Goal: Find specific page/section: Find specific page/section

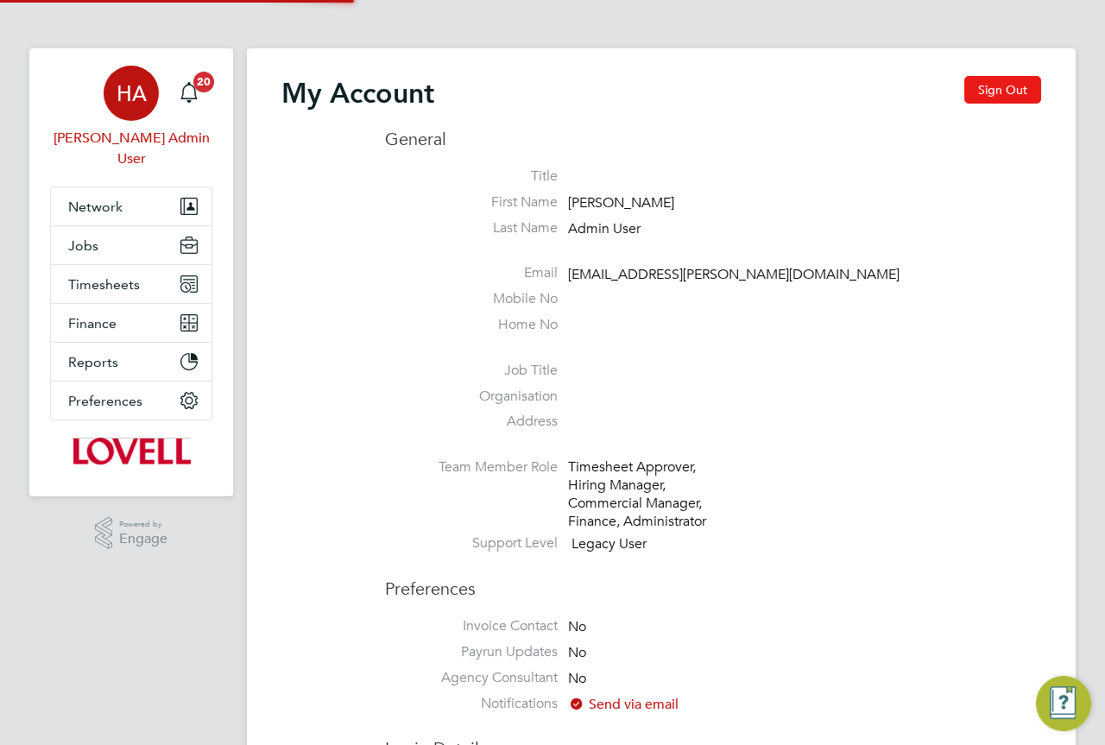
click at [989, 93] on button "Sign Out" at bounding box center [1003, 90] width 77 height 28
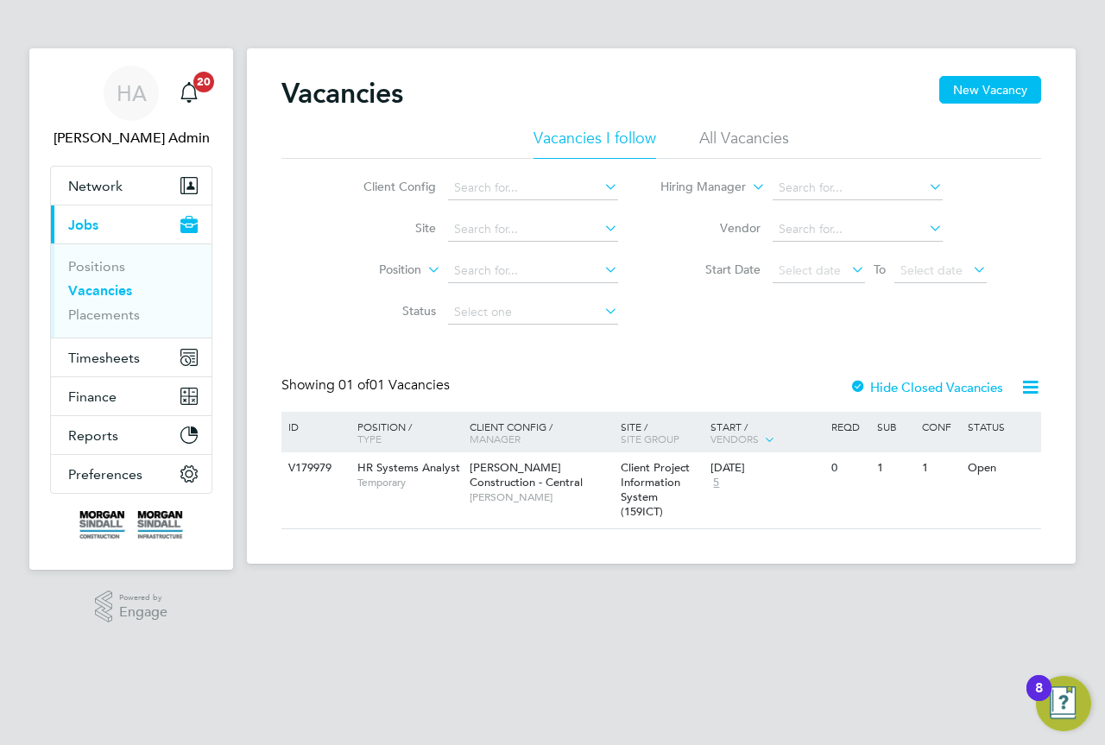
click at [100, 326] on ul "Positions Vacancies Placements" at bounding box center [131, 291] width 161 height 94
click at [107, 314] on link "Placements" at bounding box center [104, 315] width 72 height 16
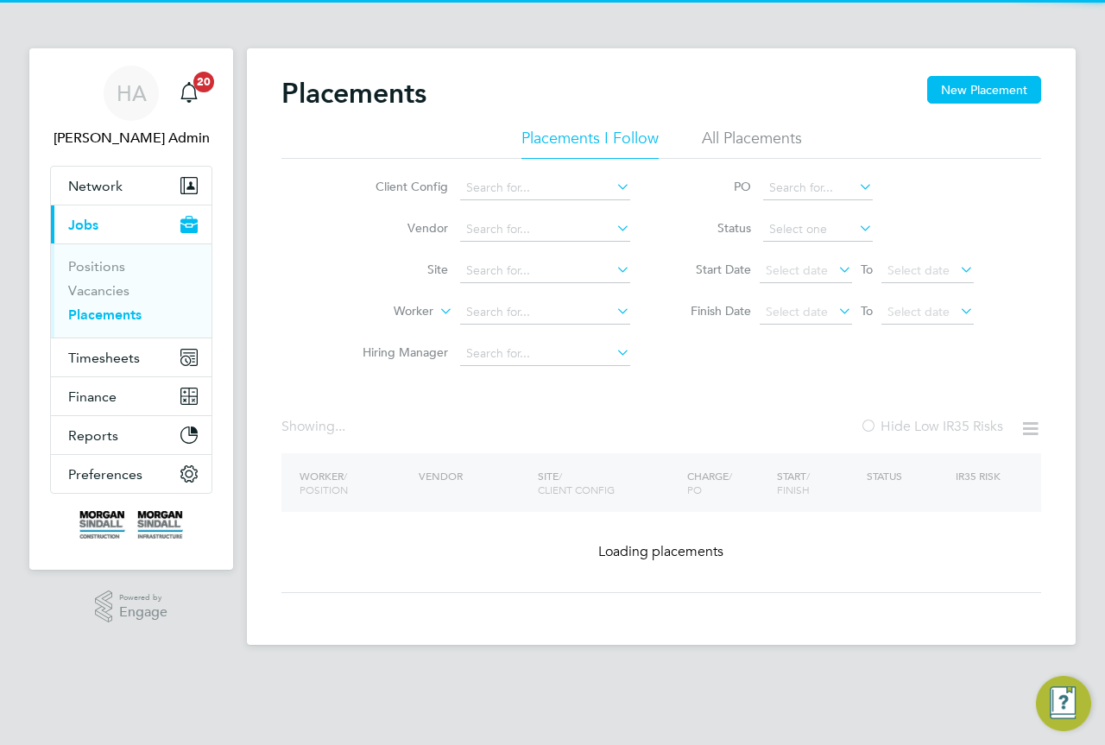
click at [753, 139] on li "All Placements" at bounding box center [752, 143] width 100 height 31
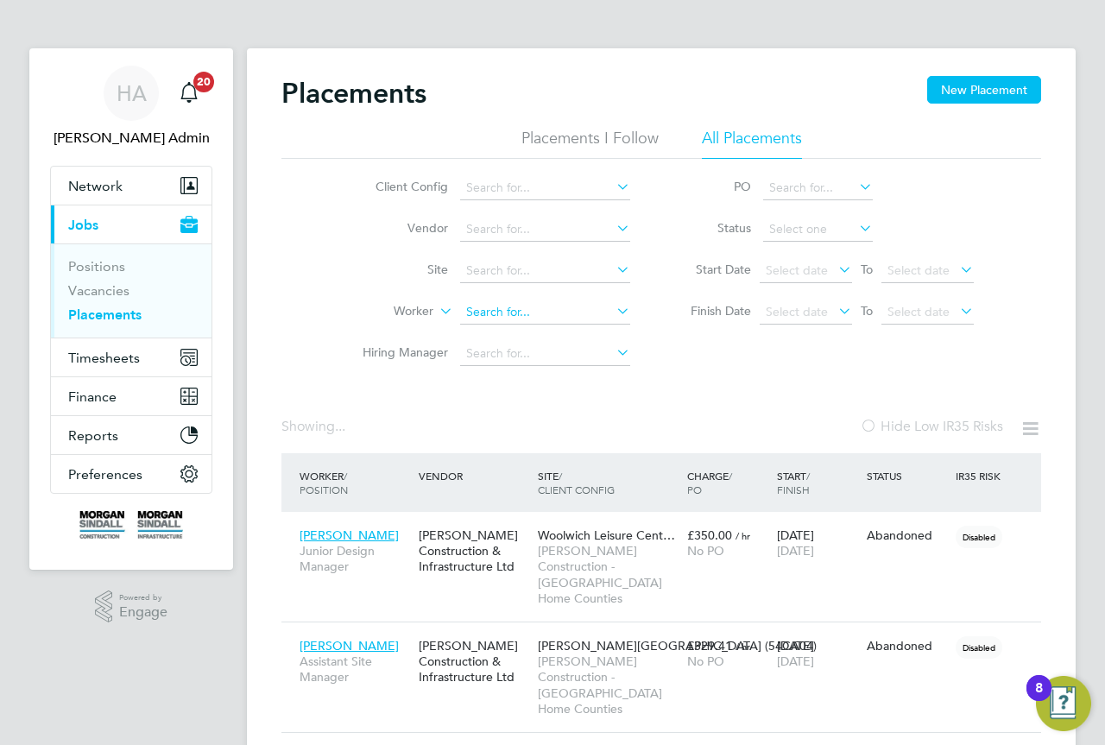
click at [501, 317] on input at bounding box center [545, 313] width 170 height 24
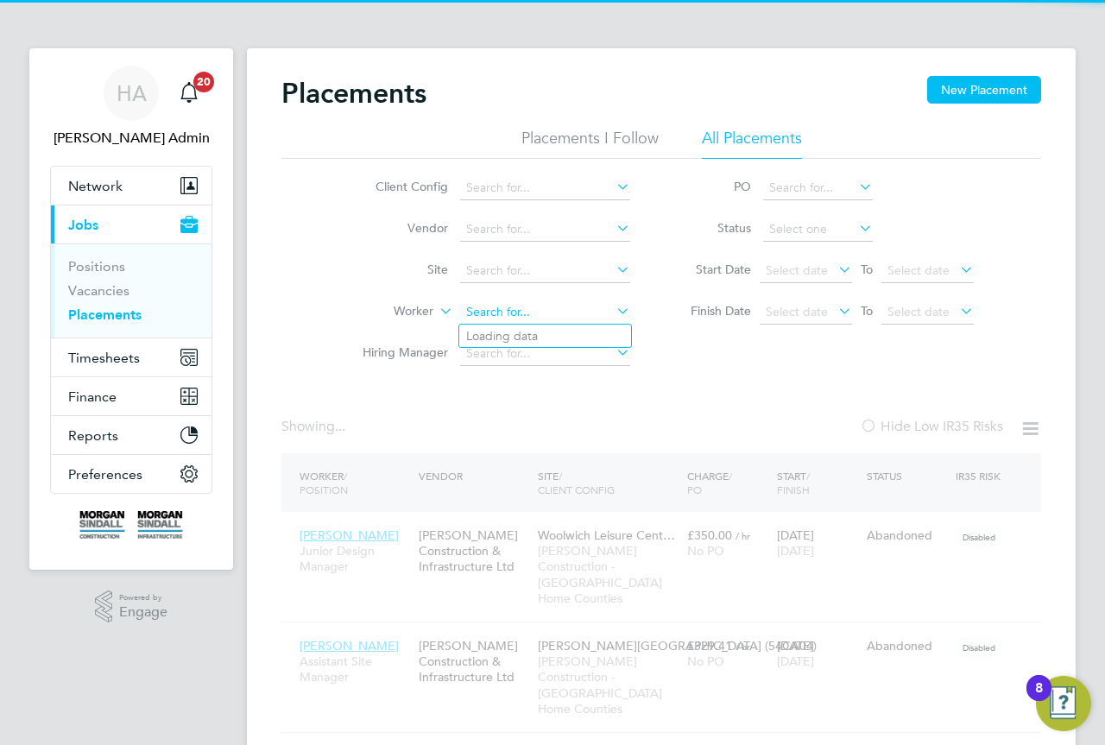
paste input "[GEOGRAPHIC_DATA]"
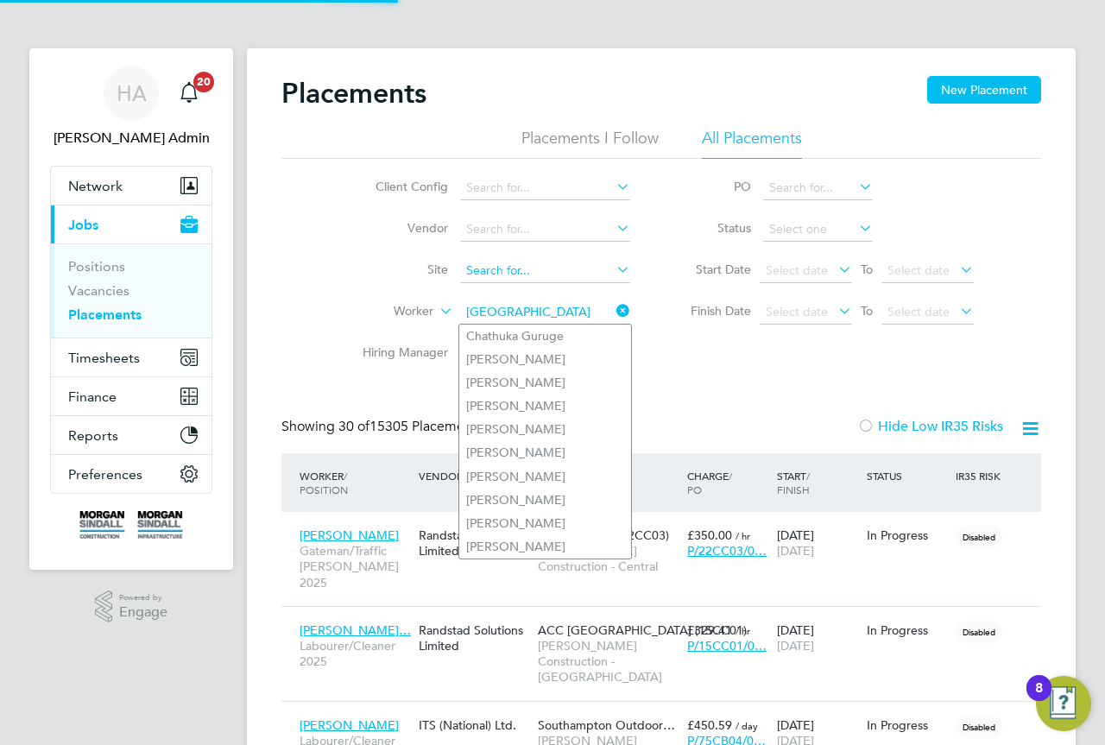
type input "[GEOGRAPHIC_DATA]"
click at [505, 266] on input at bounding box center [545, 271] width 170 height 24
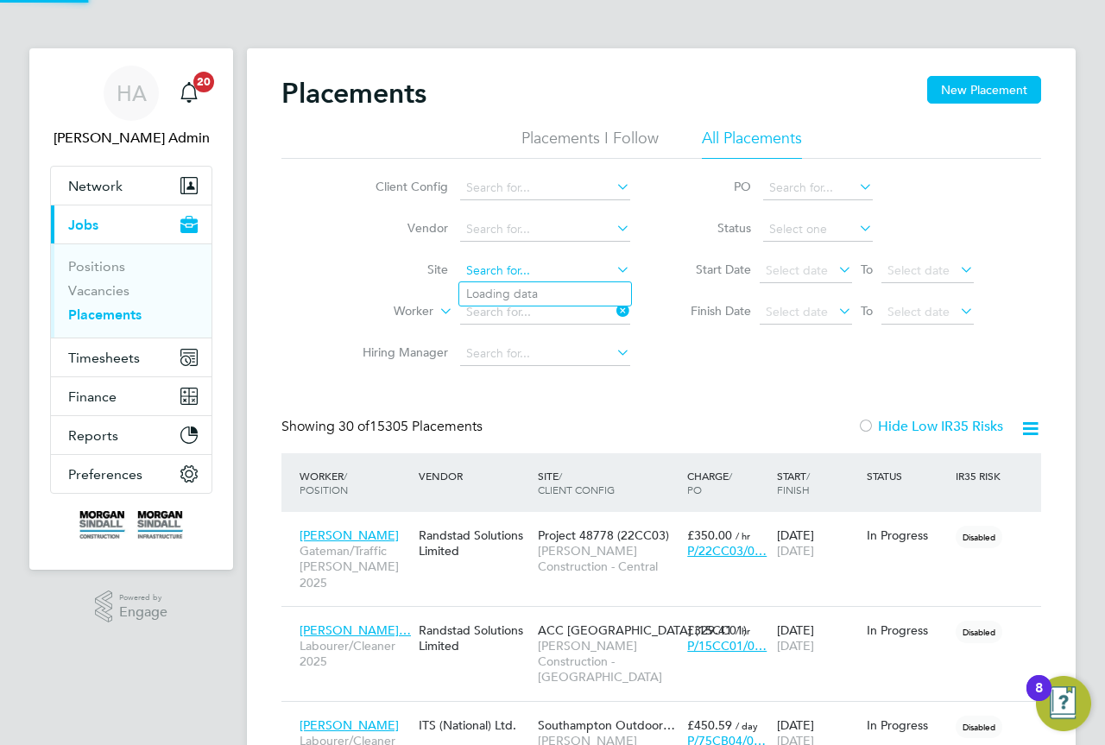
paste input "[GEOGRAPHIC_DATA]"
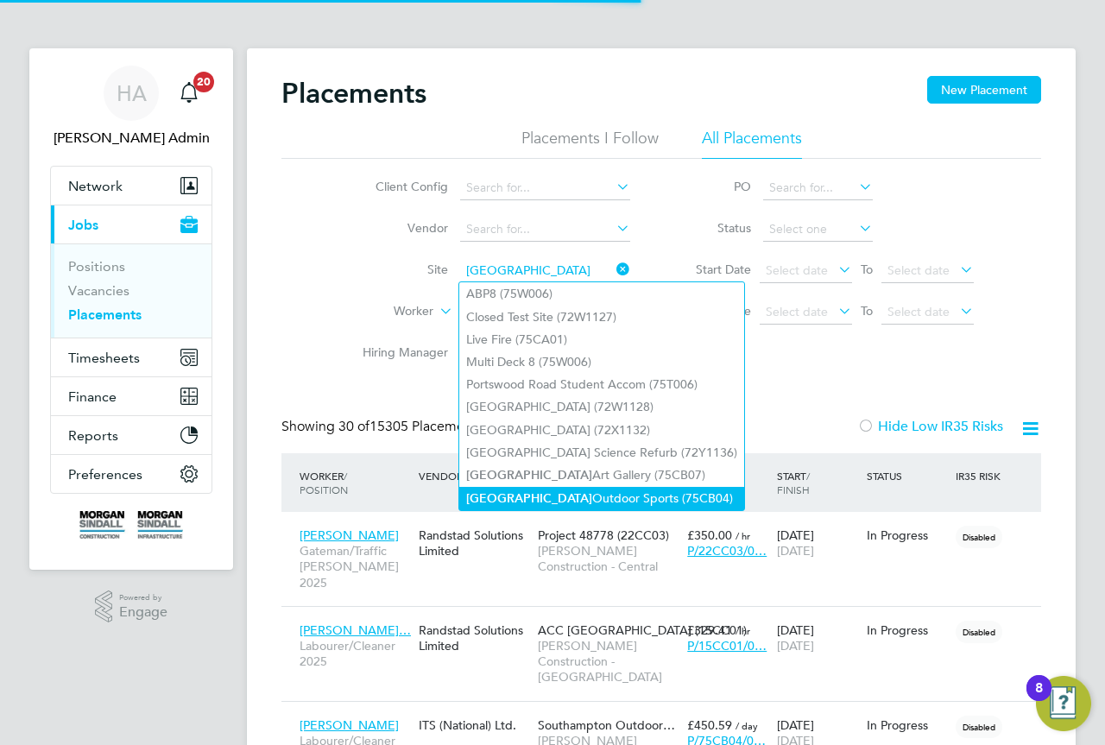
click at [599, 488] on li "Southampton Outdoor Sports (75CB04)" at bounding box center [601, 498] width 285 height 23
type input "Southampton Outdoor Sports (75CB04)"
